Goal: Information Seeking & Learning: Understand process/instructions

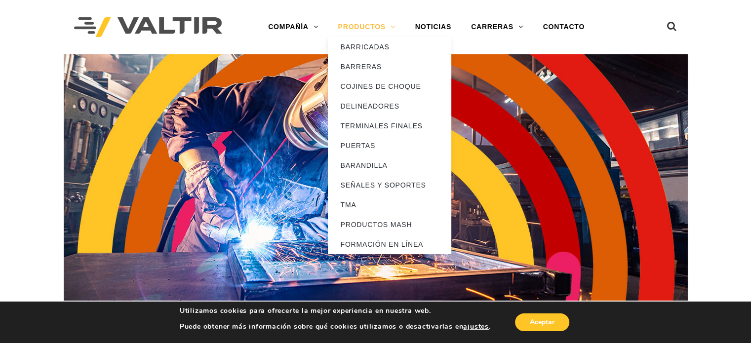
click at [381, 29] on font "PRODUCTOS" at bounding box center [361, 27] width 47 height 8
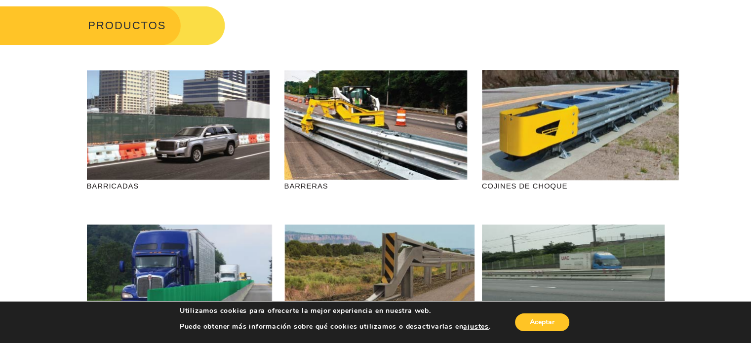
scroll to position [99, 0]
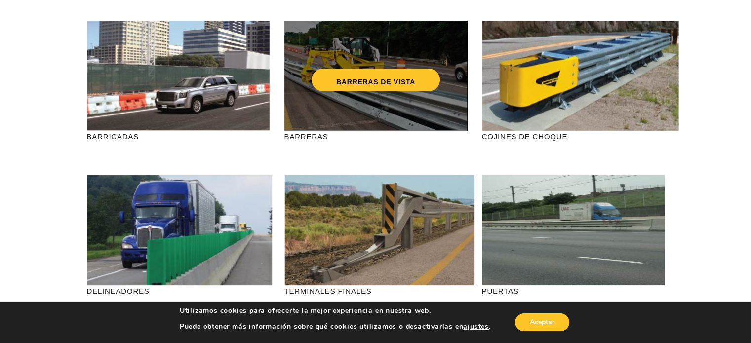
click at [373, 102] on div "BARRERAS DE VISTA" at bounding box center [375, 76] width 183 height 110
click at [372, 87] on link "BARRERAS DE VISTA" at bounding box center [375, 80] width 128 height 23
click at [385, 93] on div "BARRERAS DE VISTA" at bounding box center [375, 76] width 183 height 110
click at [376, 82] on font "BARRERAS DE VISTA" at bounding box center [375, 82] width 79 height 8
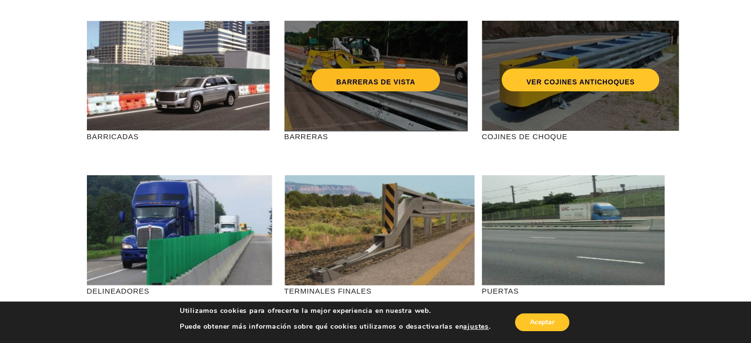
click at [539, 105] on div "VER COJINES ANTICHOQUES" at bounding box center [580, 76] width 197 height 110
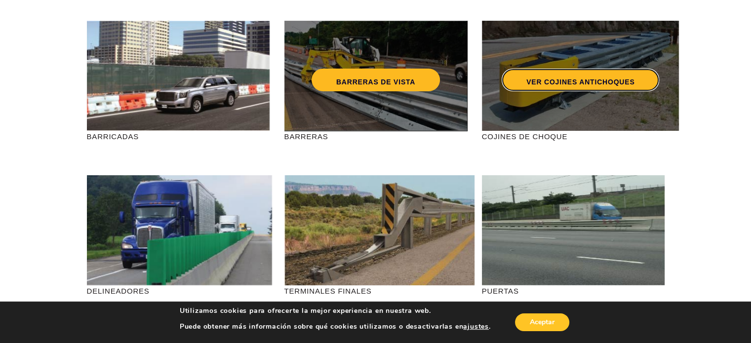
click at [583, 77] on font "VER COJINES ANTICHOQUES" at bounding box center [580, 81] width 108 height 8
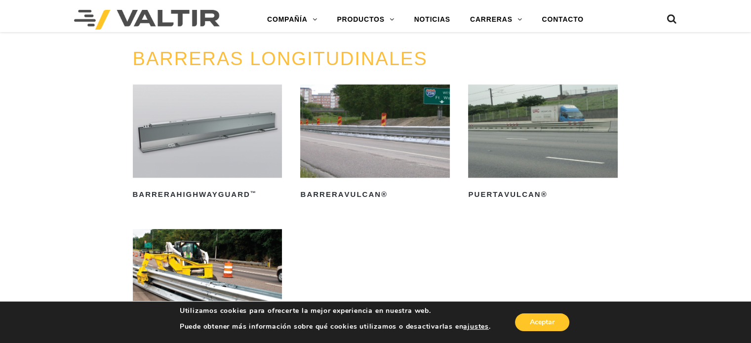
scroll to position [1135, 0]
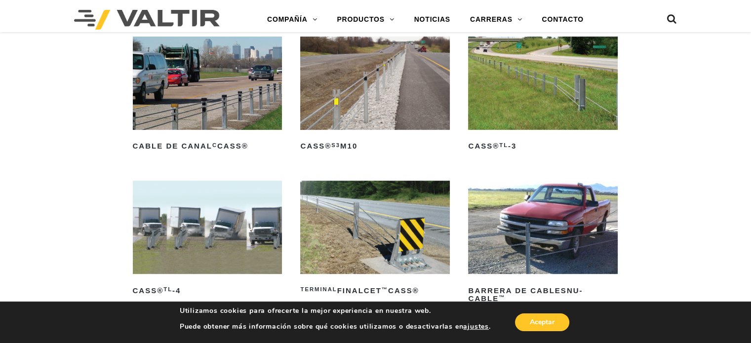
scroll to position [494, 0]
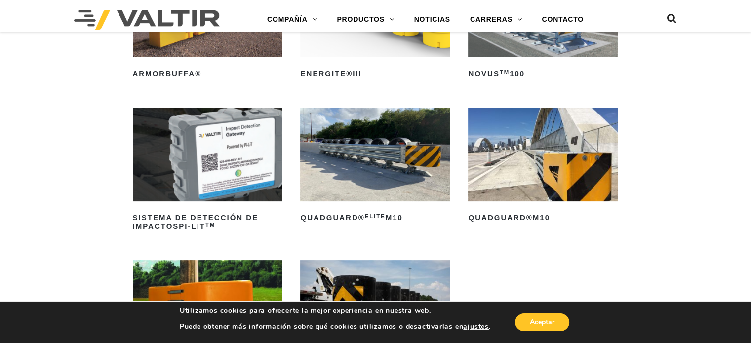
scroll to position [197, 0]
click at [540, 133] on img at bounding box center [543, 154] width 150 height 93
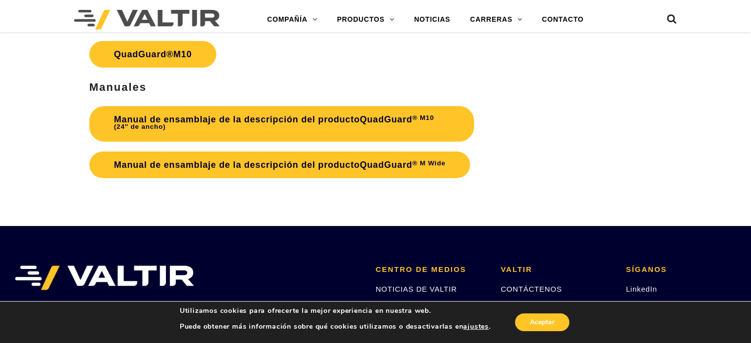
scroll to position [3257, 0]
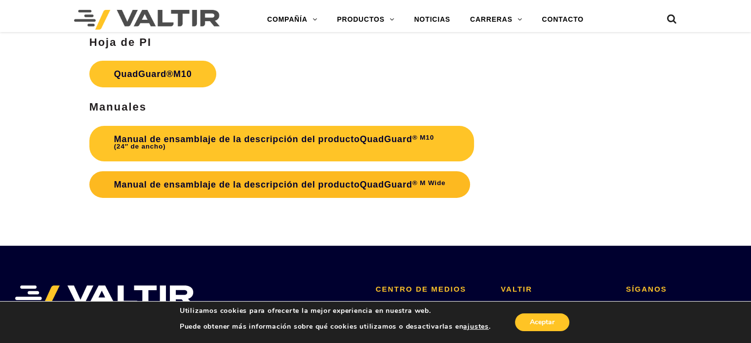
click at [359, 180] on font "Manual de ensamblaje de la descripción del producto" at bounding box center [237, 185] width 246 height 10
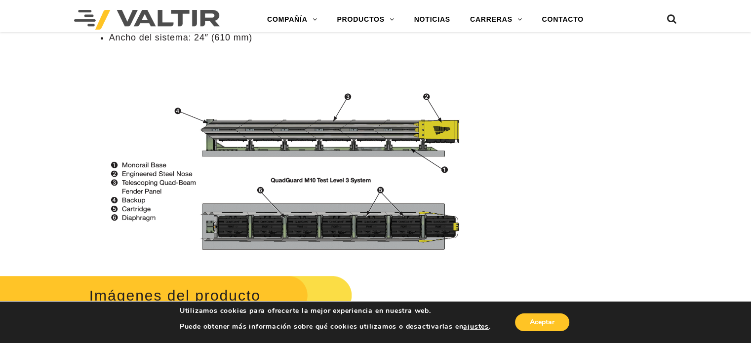
scroll to position [1185, 0]
